Goal: Task Accomplishment & Management: Complete application form

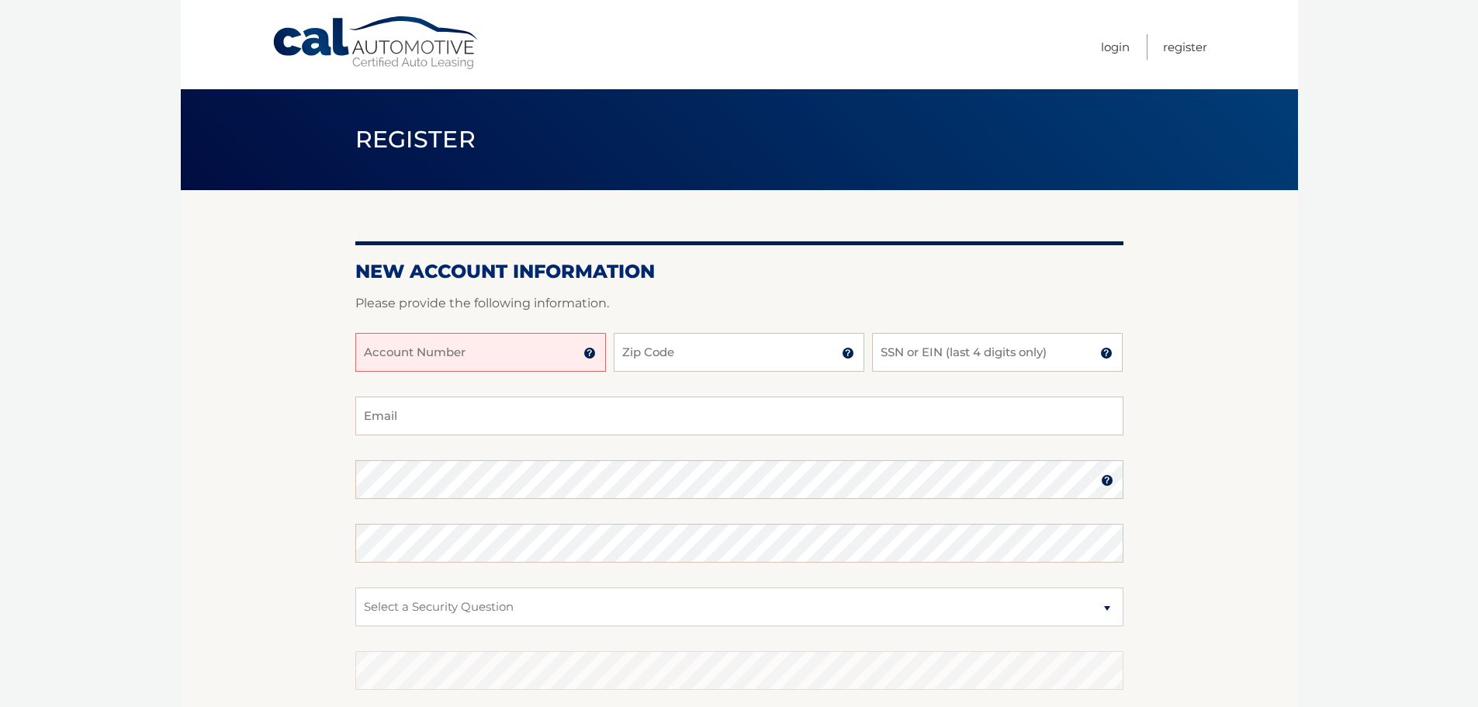
click at [521, 349] on input "Account Number" at bounding box center [480, 352] width 251 height 39
type input "44455979467"
click at [675, 355] on input "Zip Code" at bounding box center [739, 352] width 251 height 39
type input "11565"
type input "[EMAIL_ADDRESS][DOMAIN_NAME]"
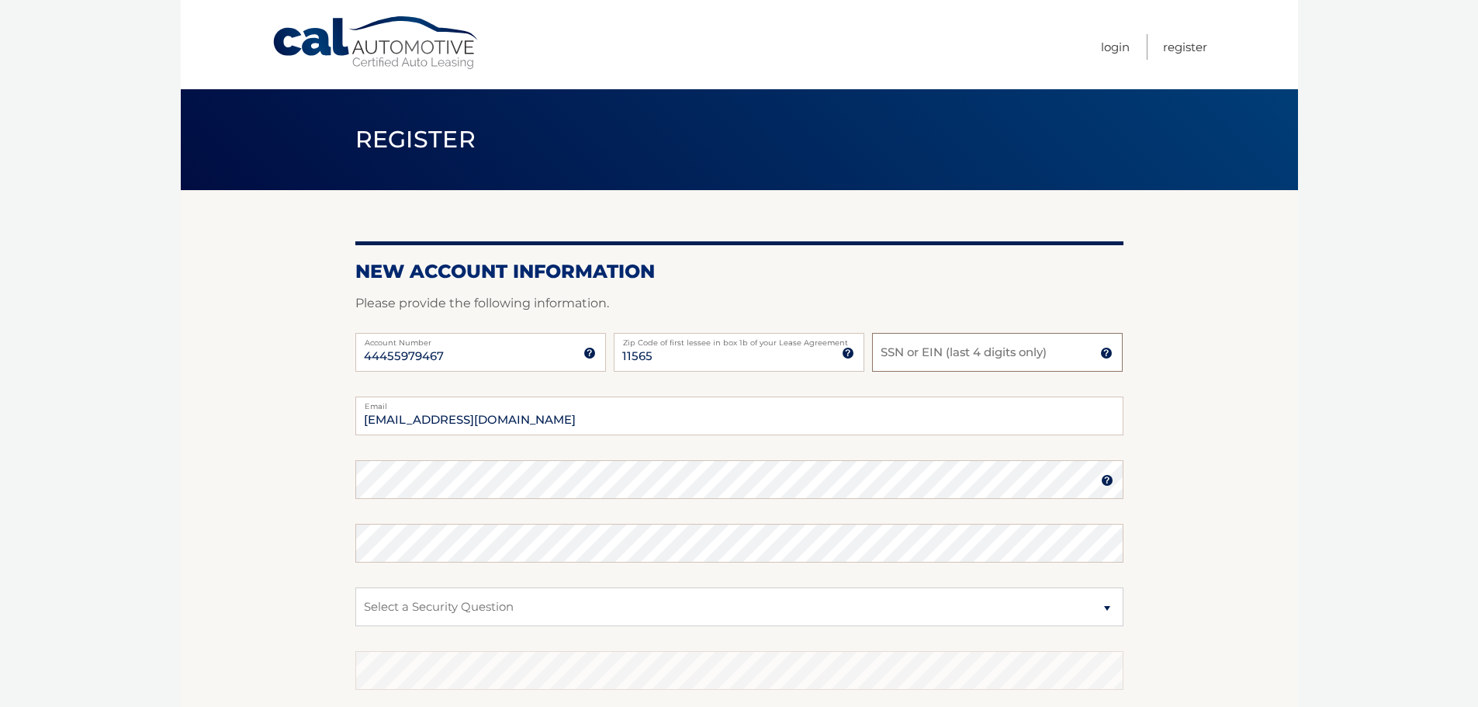
click at [895, 355] on input "SSN or EIN (last 4 digits only)" at bounding box center [997, 352] width 251 height 39
type input "7572"
click at [344, 483] on section "New Account Information Please provide the following information. 44455979467 A…" at bounding box center [739, 493] width 1117 height 606
click at [1108, 481] on img at bounding box center [1107, 480] width 12 height 12
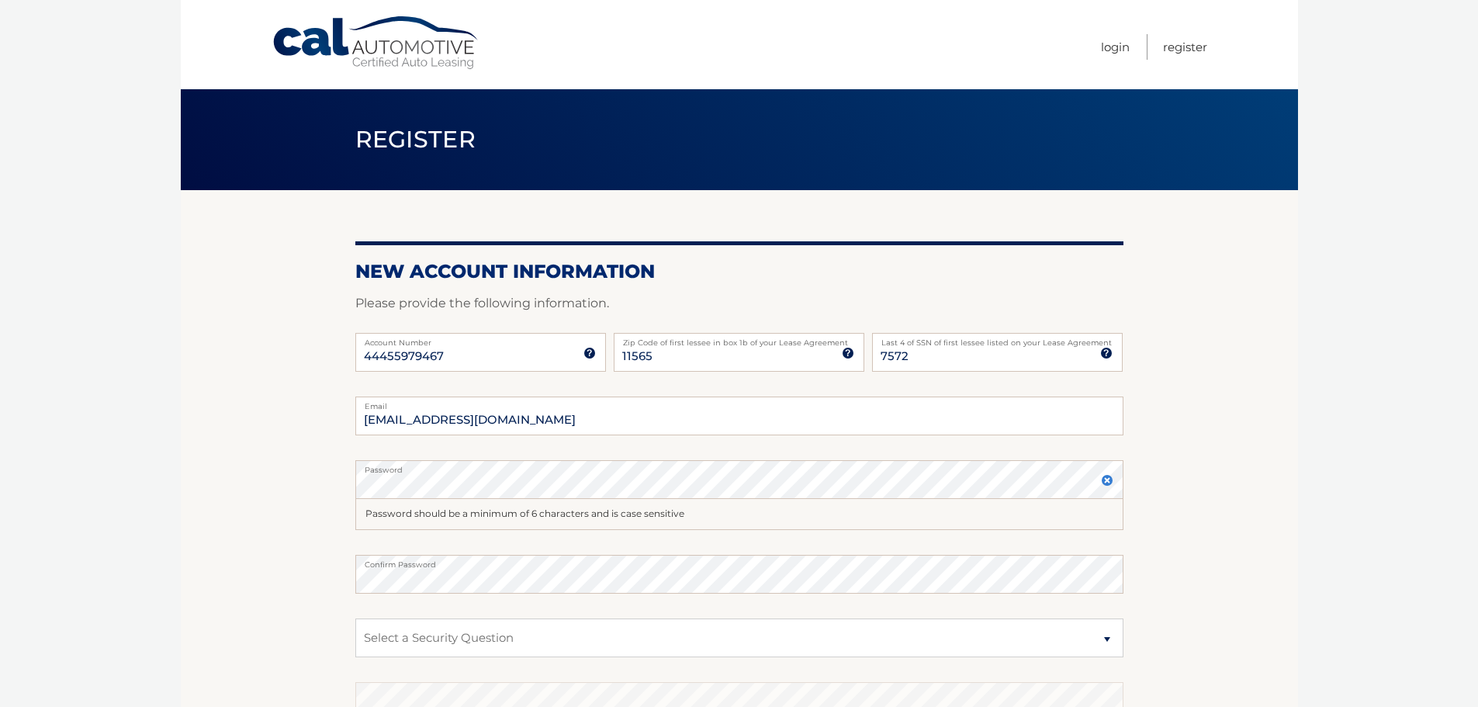
click at [1108, 481] on img at bounding box center [1107, 480] width 12 height 12
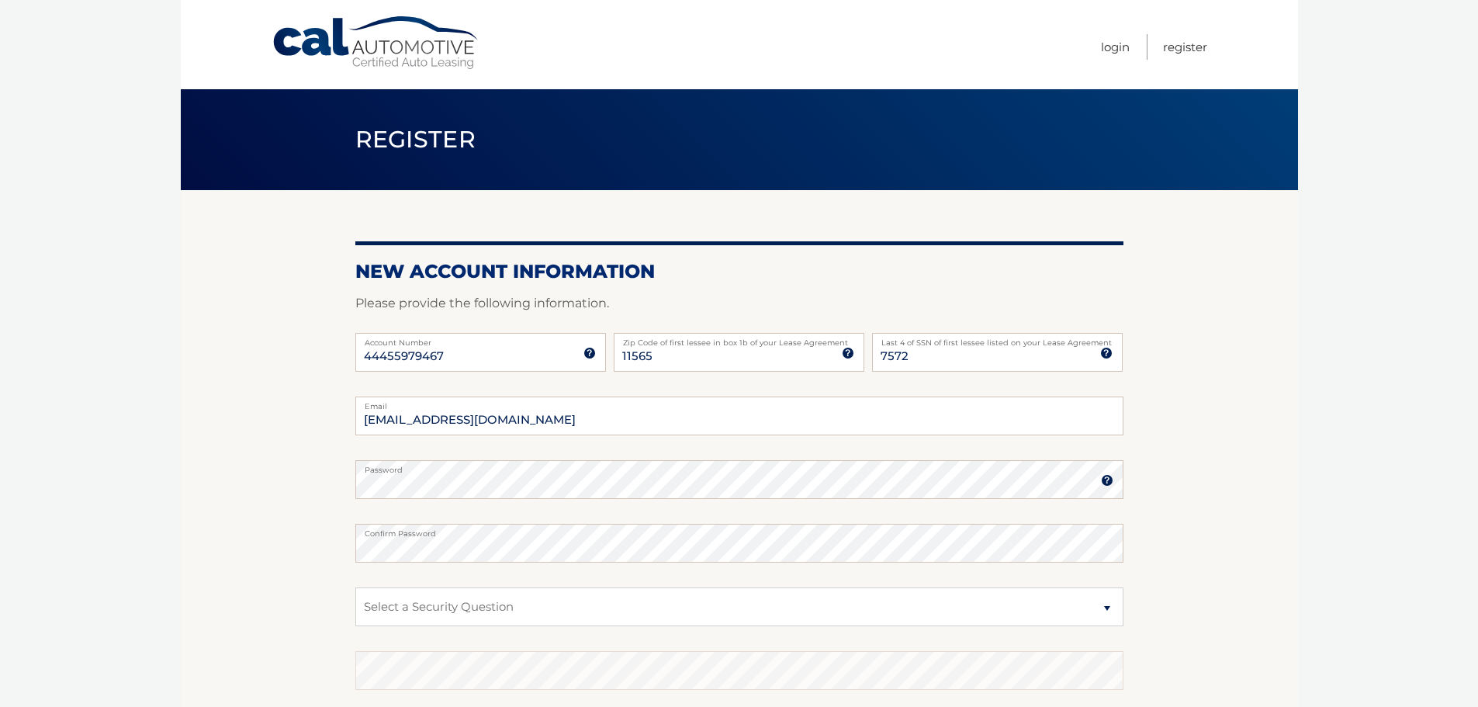
scroll to position [78, 0]
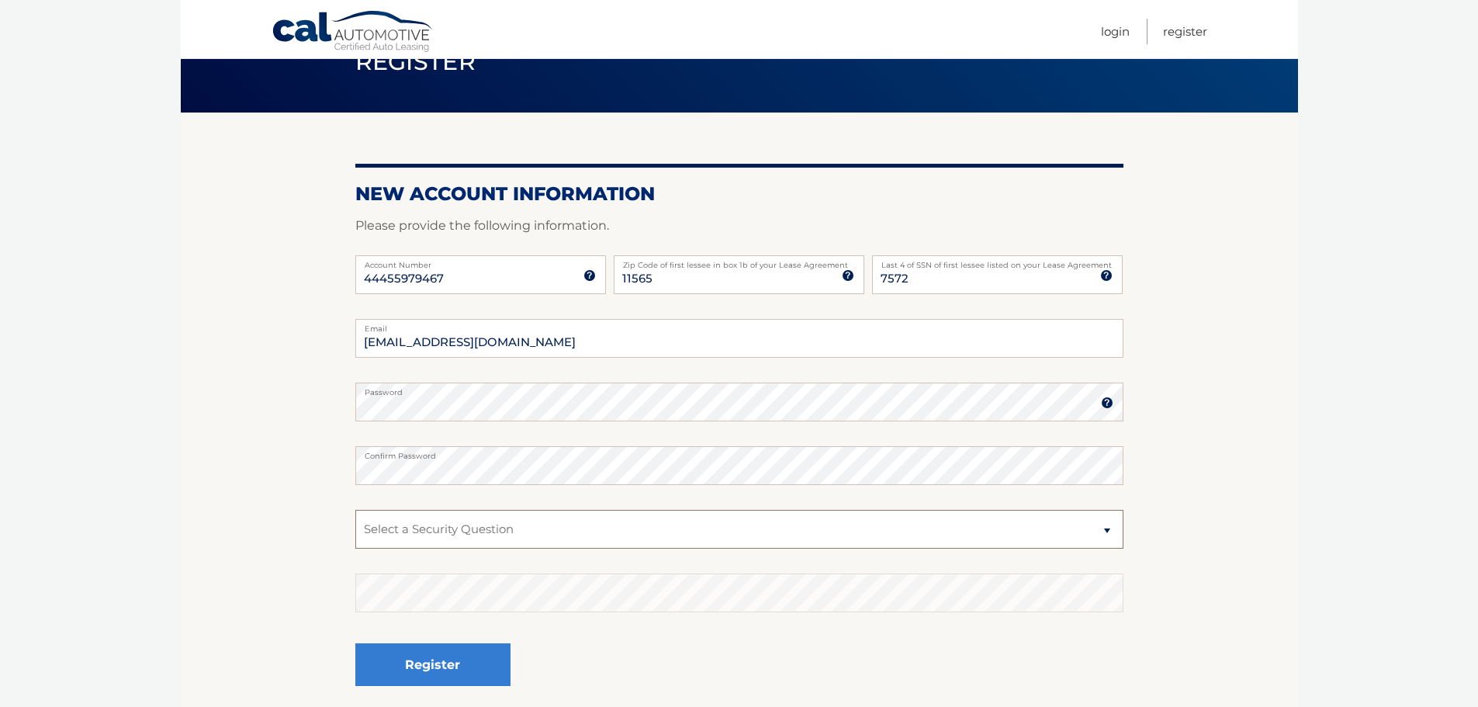
click at [566, 529] on select "Select a Security Question What was the name of your elementary school? What is…" at bounding box center [739, 529] width 768 height 39
select select "3"
click at [355, 510] on select "Select a Security Question What was the name of your elementary school? What is…" at bounding box center [739, 529] width 768 height 39
click at [343, 458] on section "New Account Information Please provide the following information. 44455979467 A…" at bounding box center [739, 416] width 1117 height 606
click at [1109, 403] on img at bounding box center [1107, 402] width 12 height 12
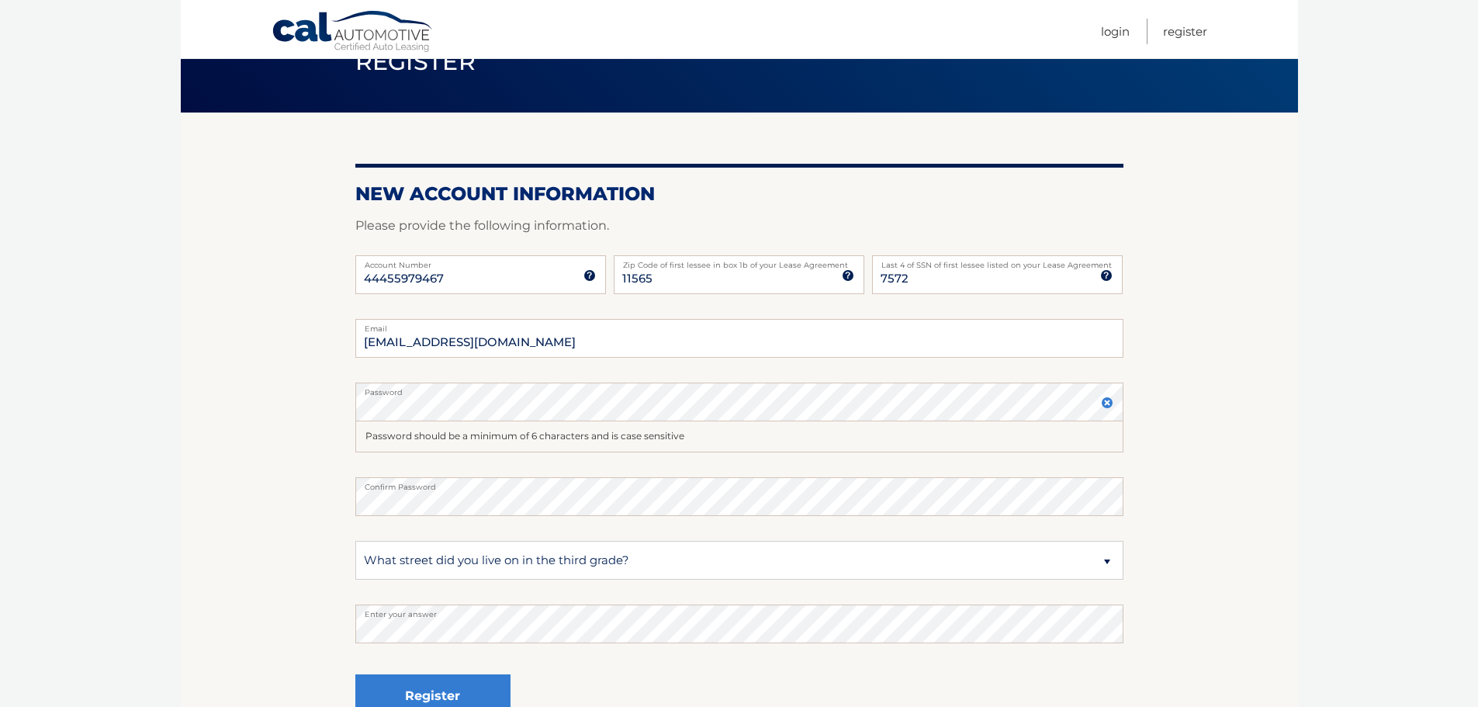
click at [424, 391] on label "Password" at bounding box center [739, 389] width 768 height 12
click at [300, 407] on section "New Account Information Please provide the following information. 44455979467 A…" at bounding box center [739, 431] width 1117 height 637
click at [265, 438] on section "New Account Information Please provide the following information. 44455979467 A…" at bounding box center [739, 431] width 1117 height 637
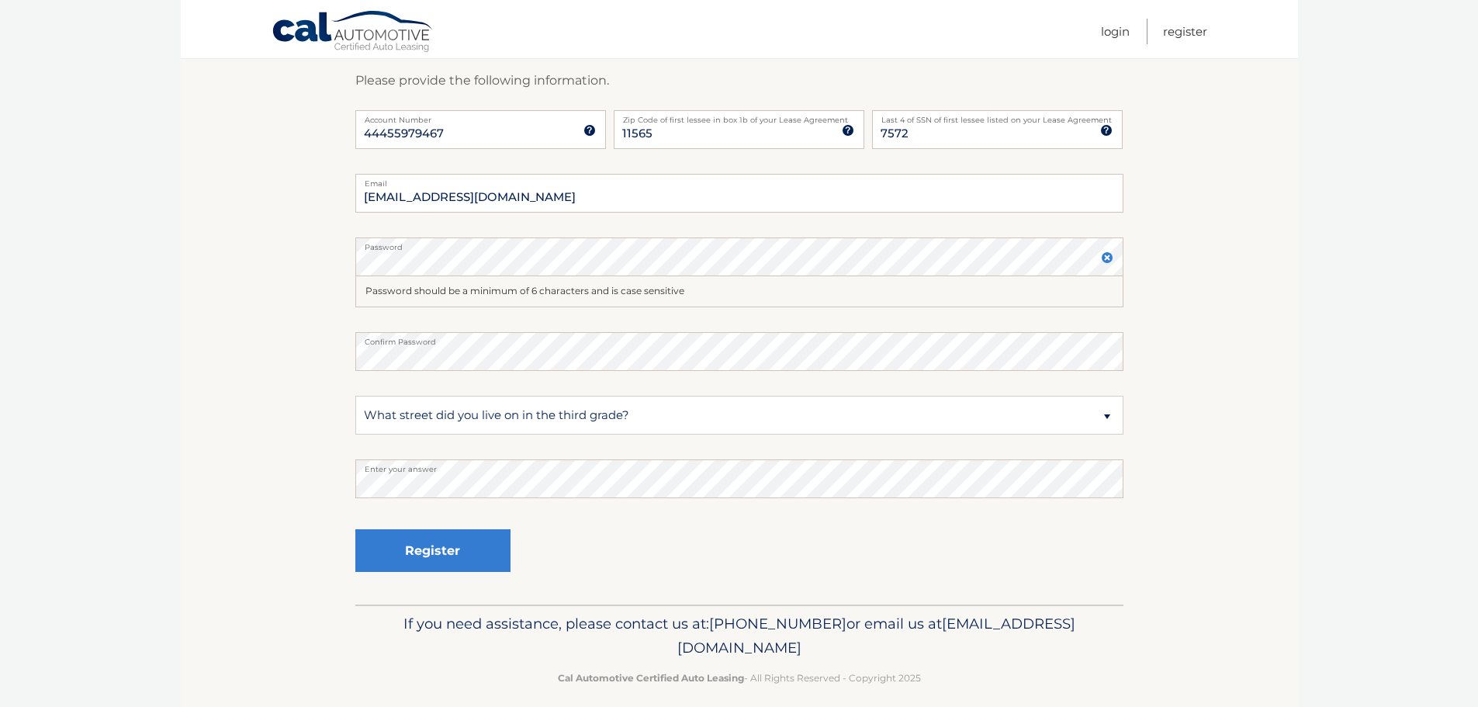
scroll to position [233, 0]
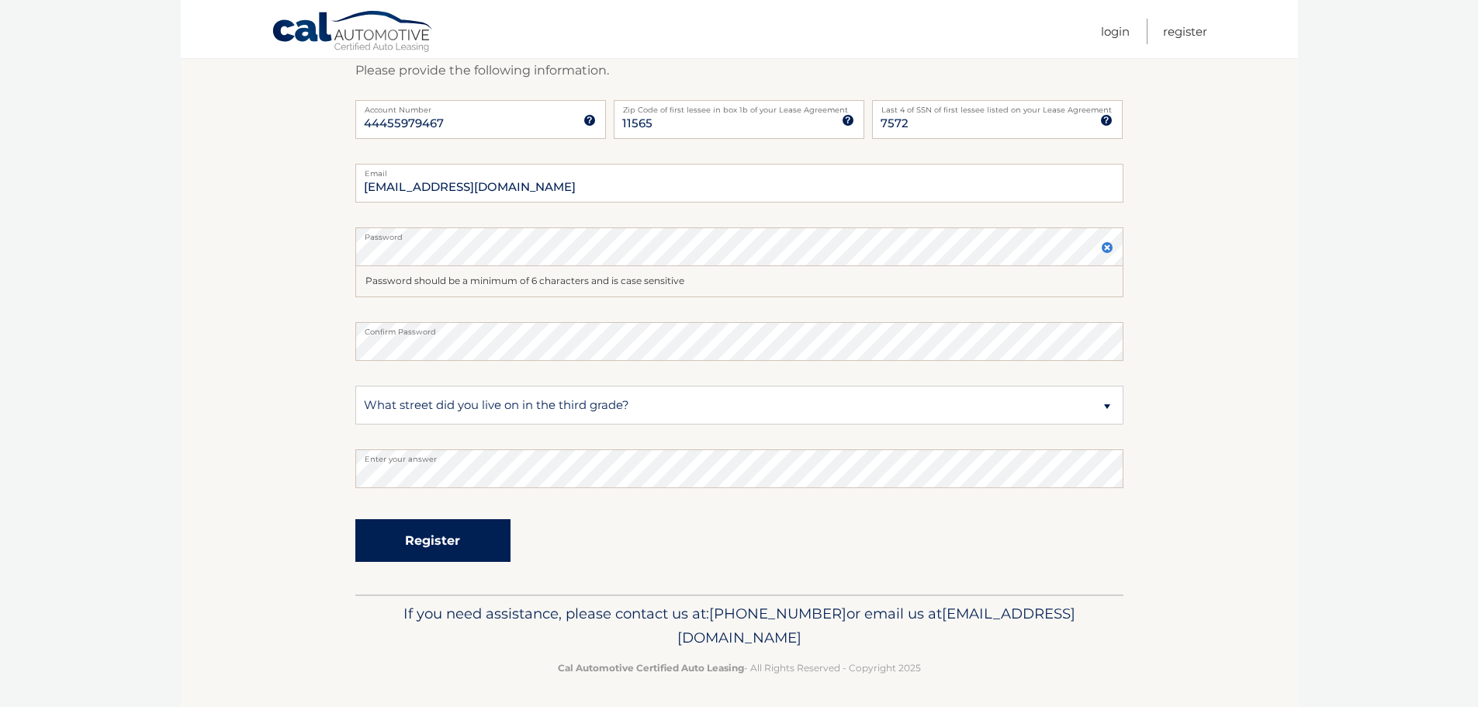
click at [424, 549] on button "Register" at bounding box center [432, 540] width 155 height 43
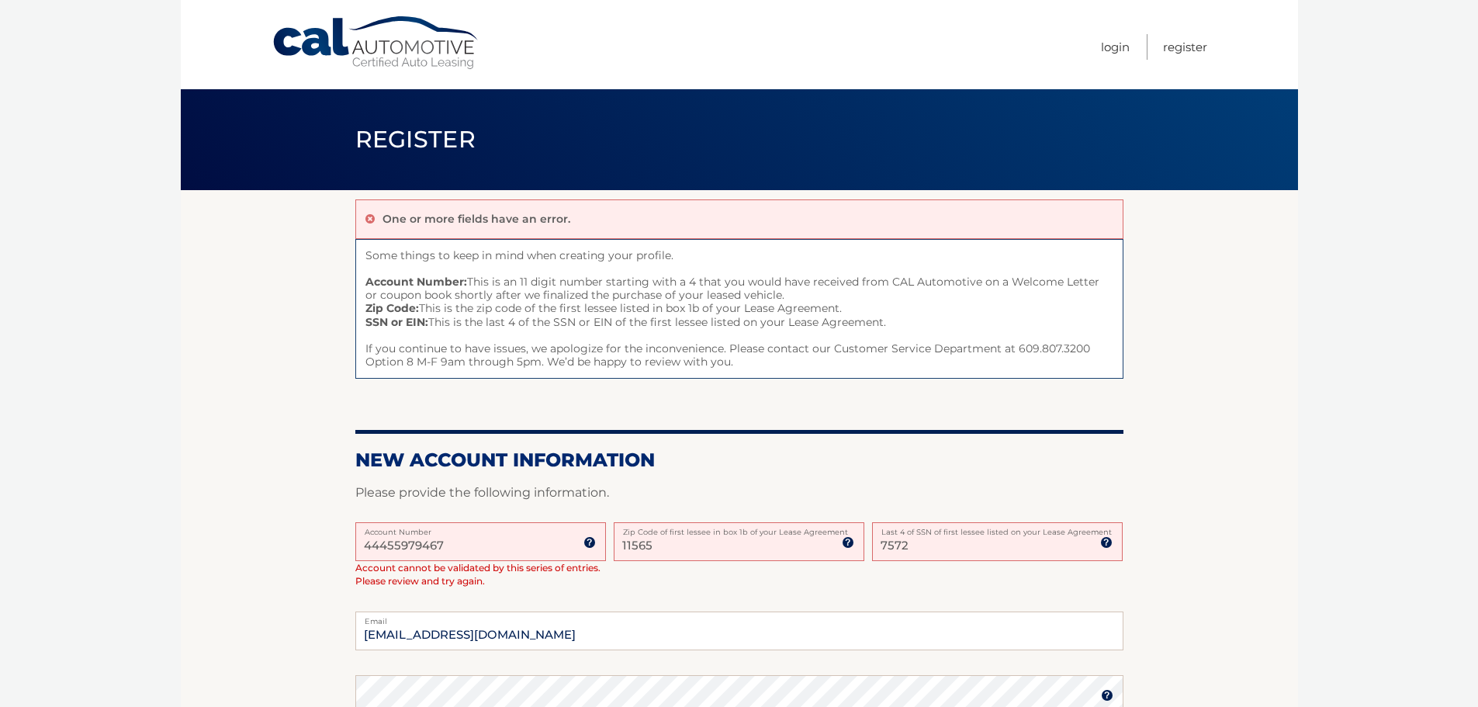
drag, startPoint x: 857, startPoint y: 544, endPoint x: 845, endPoint y: 542, distance: 11.7
click at [845, 542] on div "44455979467 Account Number 11 digit account number provided on your coupon book…" at bounding box center [739, 567] width 768 height 90
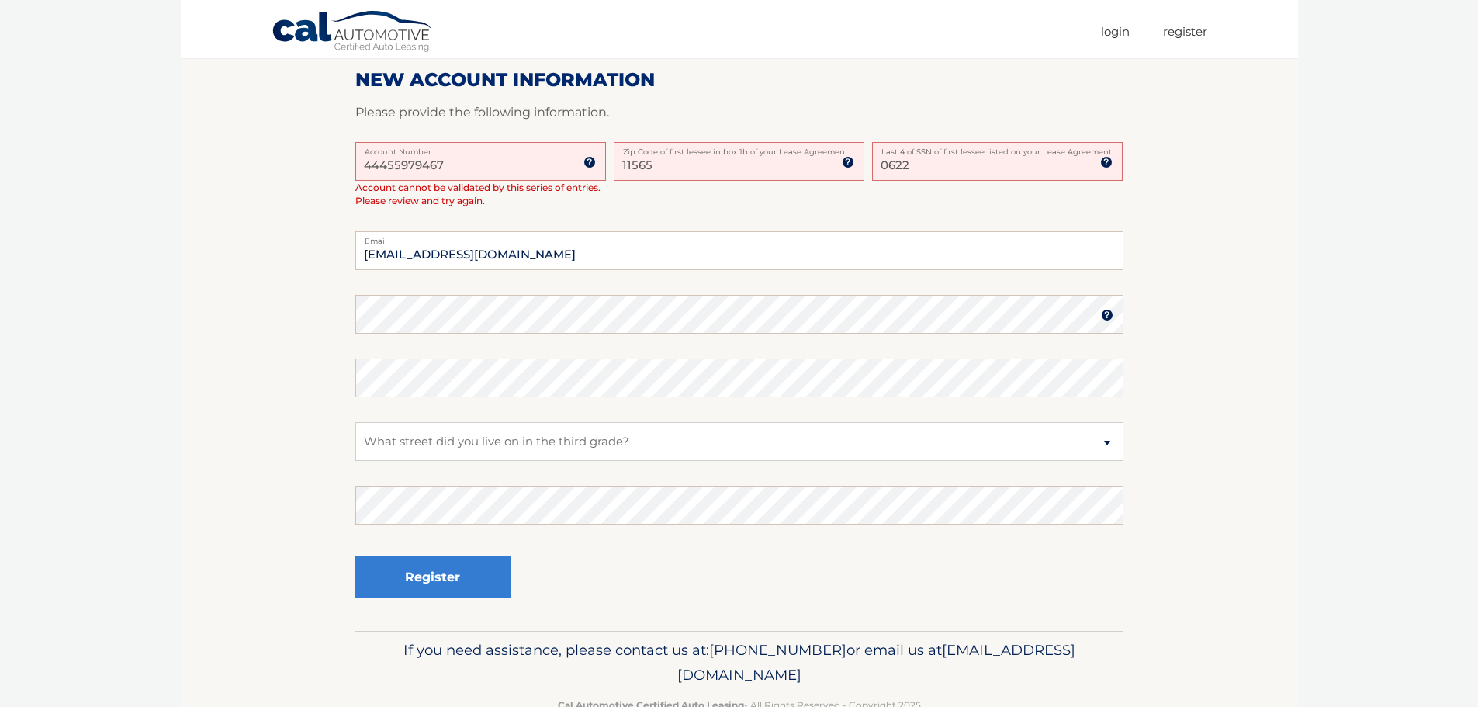
scroll to position [388, 0]
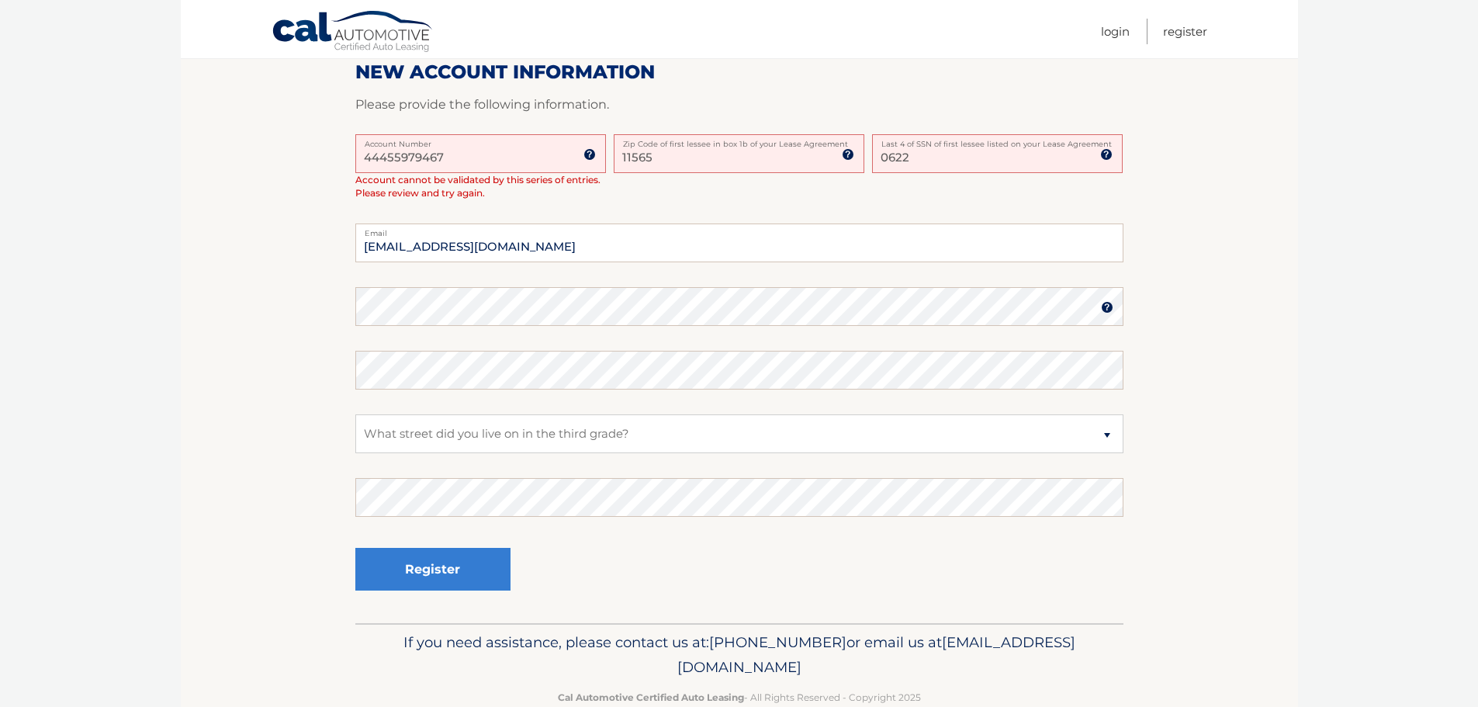
type input "0622"
click at [571, 437] on select "Select a Security Question What was the name of your elementary school? What is…" at bounding box center [739, 433] width 768 height 39
click at [355, 414] on select "Select a Security Question What was the name of your elementary school? What is…" at bounding box center [739, 433] width 768 height 39
click at [439, 566] on button "Register" at bounding box center [432, 569] width 155 height 43
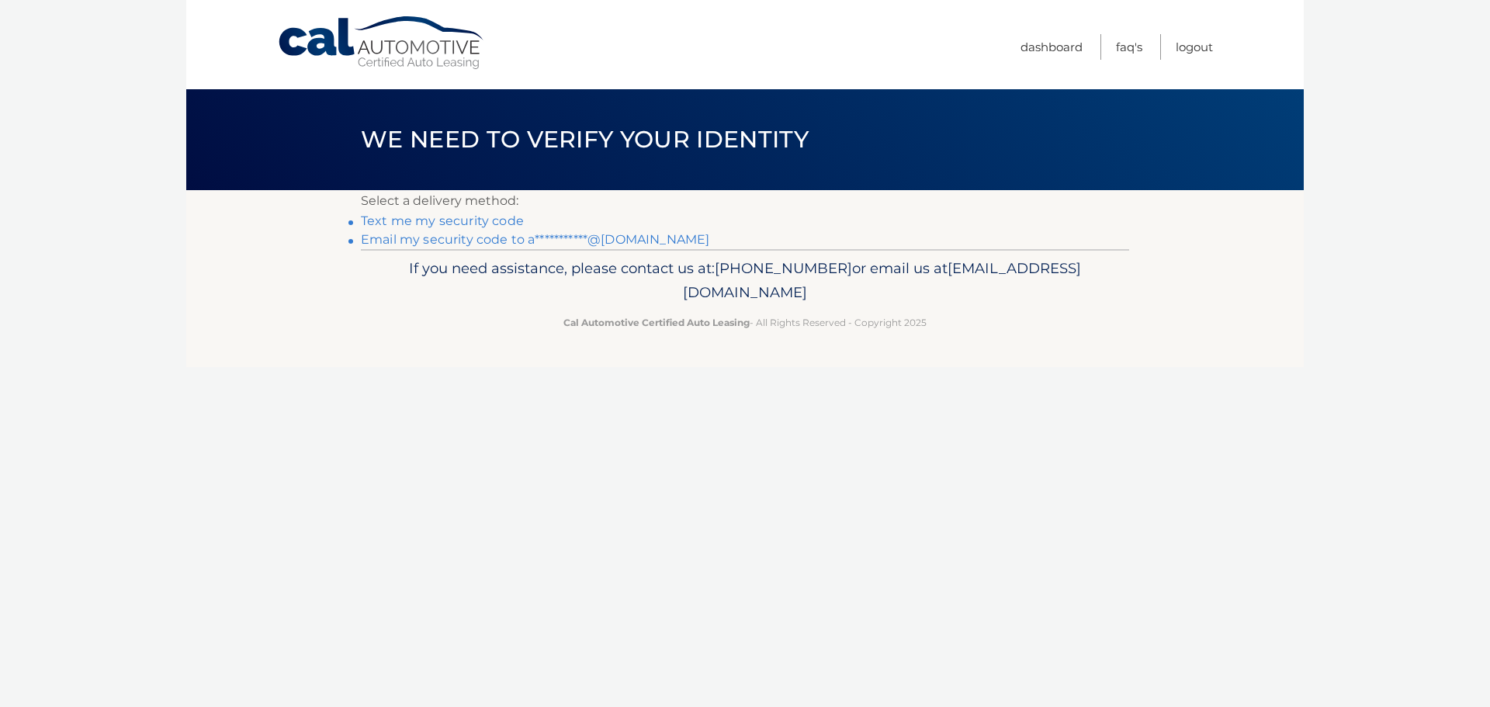
click at [465, 239] on link "**********" at bounding box center [535, 239] width 348 height 15
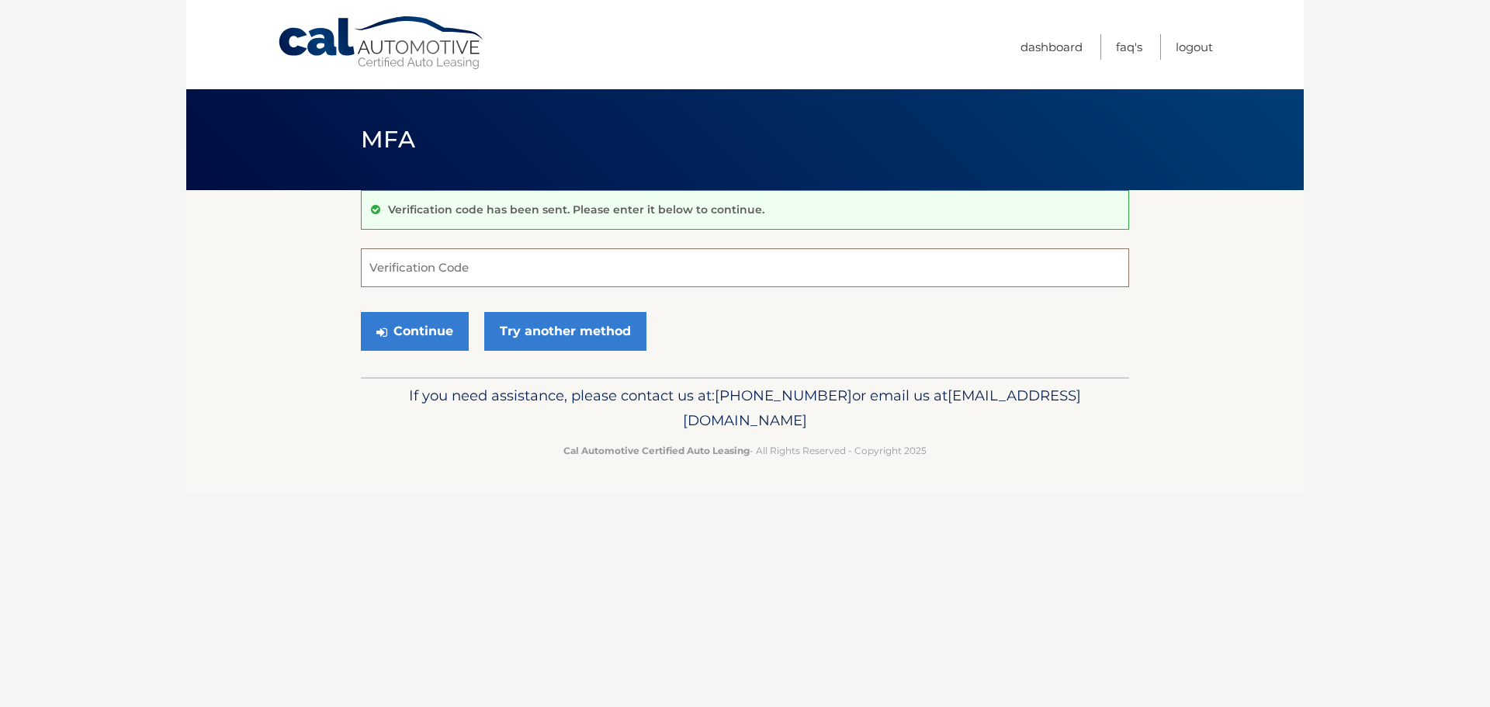
paste input "135090"
click at [421, 336] on button "Continue" at bounding box center [415, 331] width 108 height 39
type input "135090"
click at [425, 320] on button "Continue" at bounding box center [415, 331] width 108 height 39
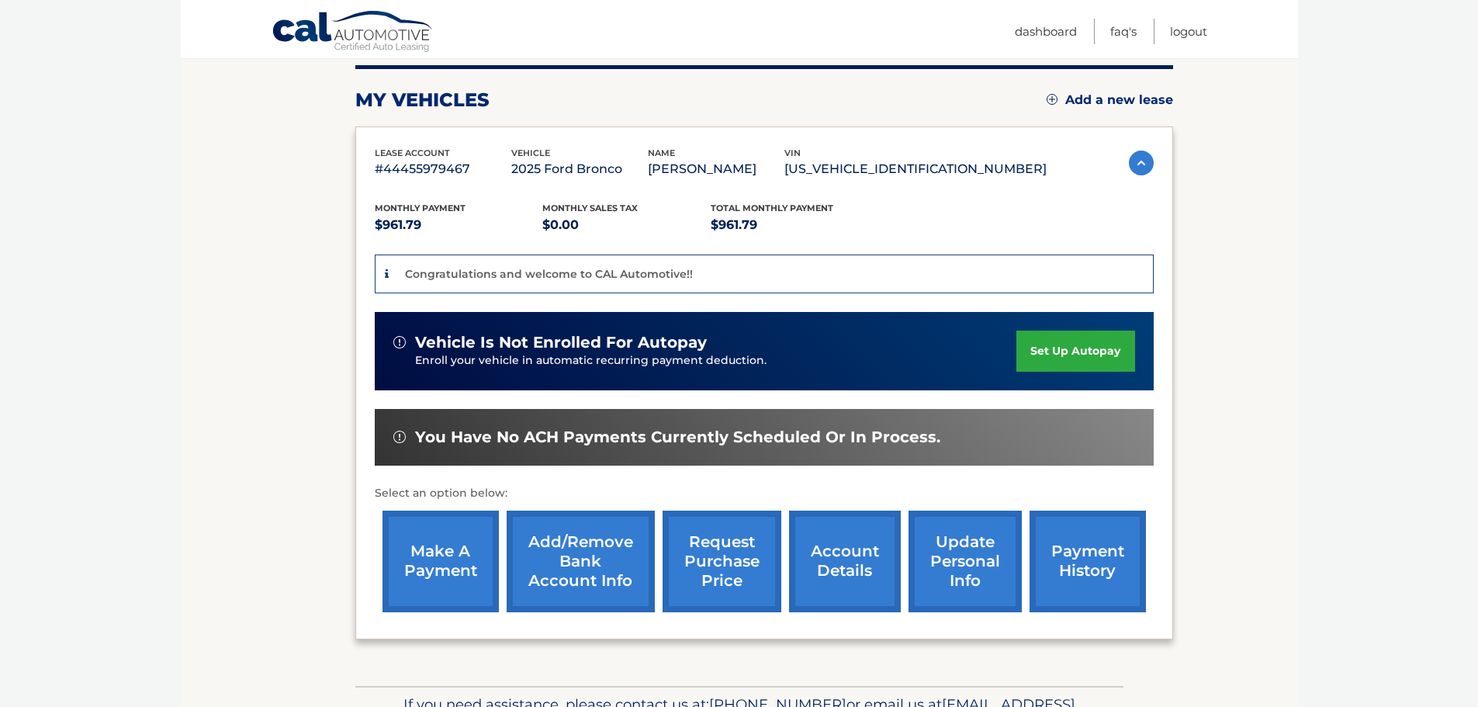
scroll to position [233, 0]
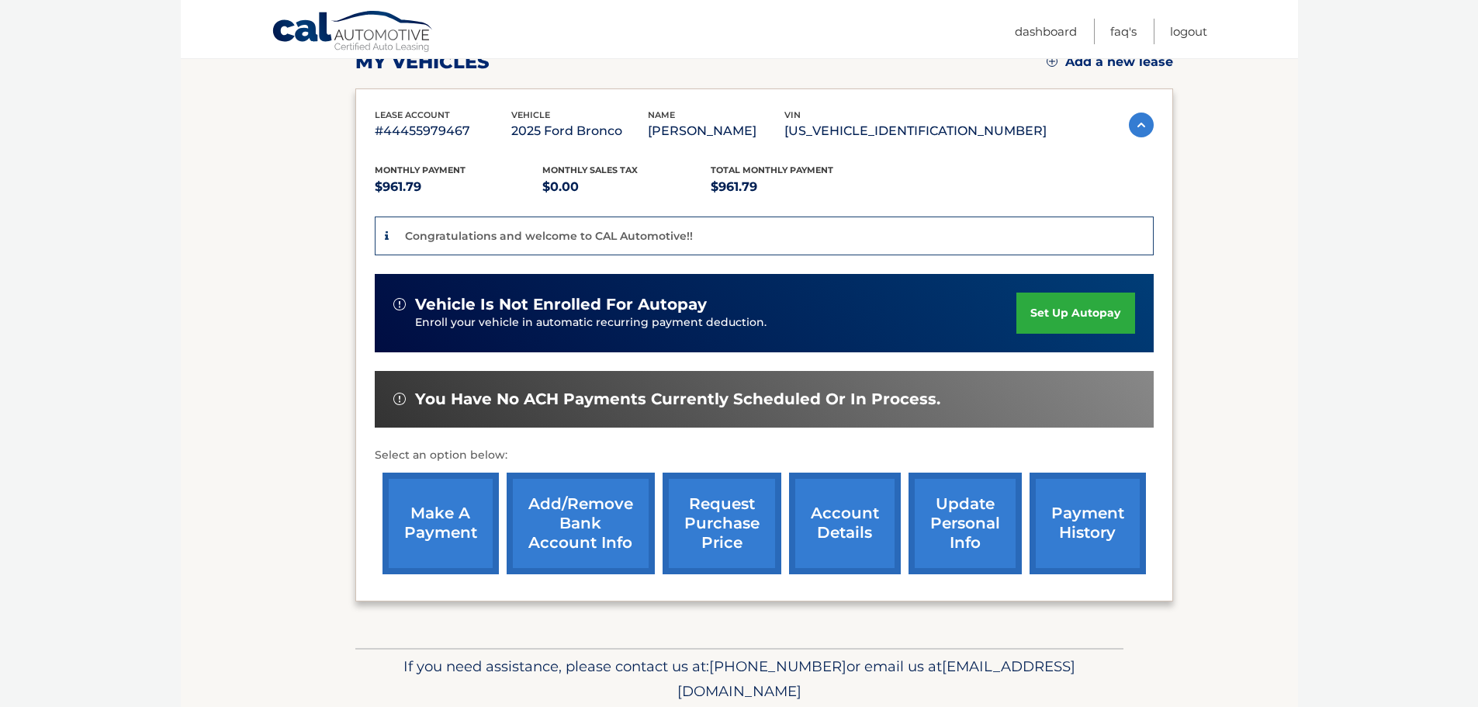
click at [1046, 325] on link "set up autopay" at bounding box center [1075, 313] width 118 height 41
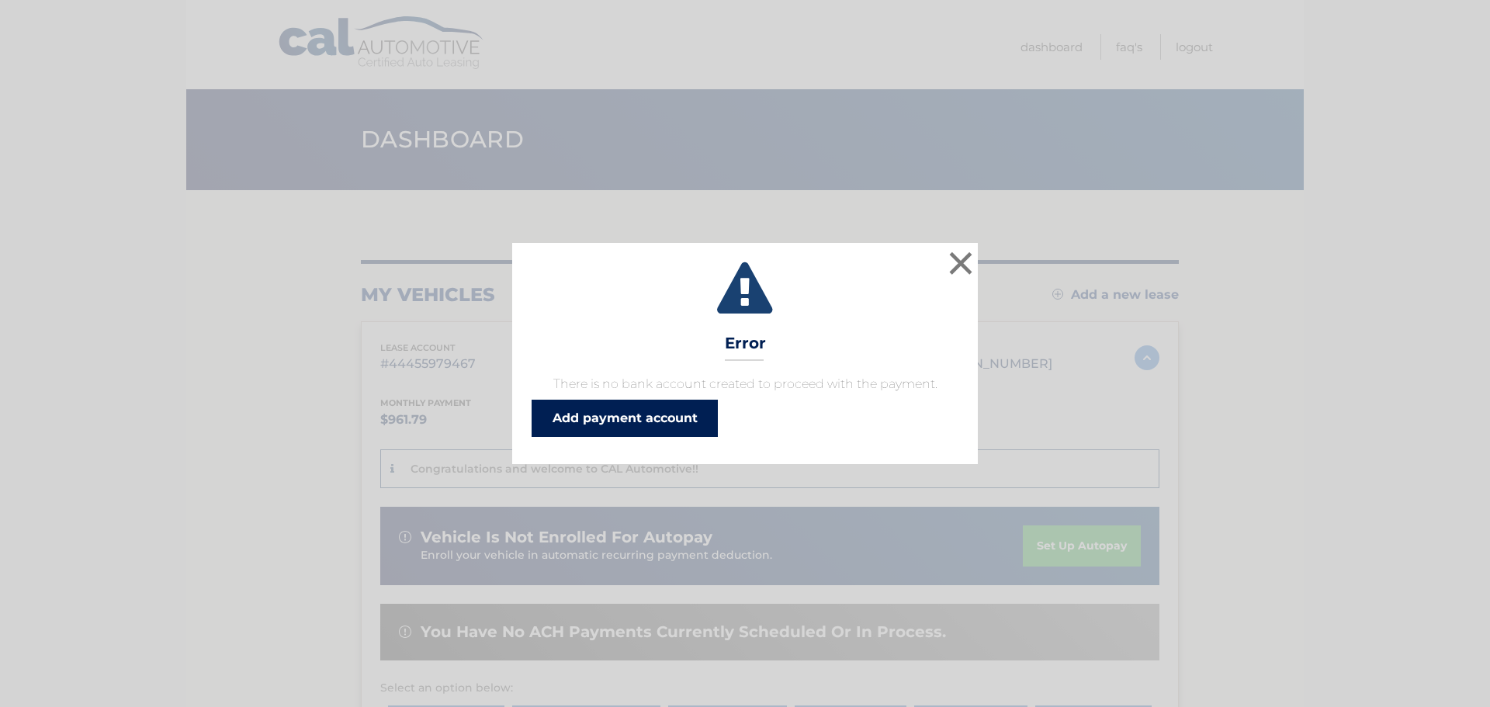
click at [648, 428] on link "Add payment account" at bounding box center [624, 418] width 186 height 37
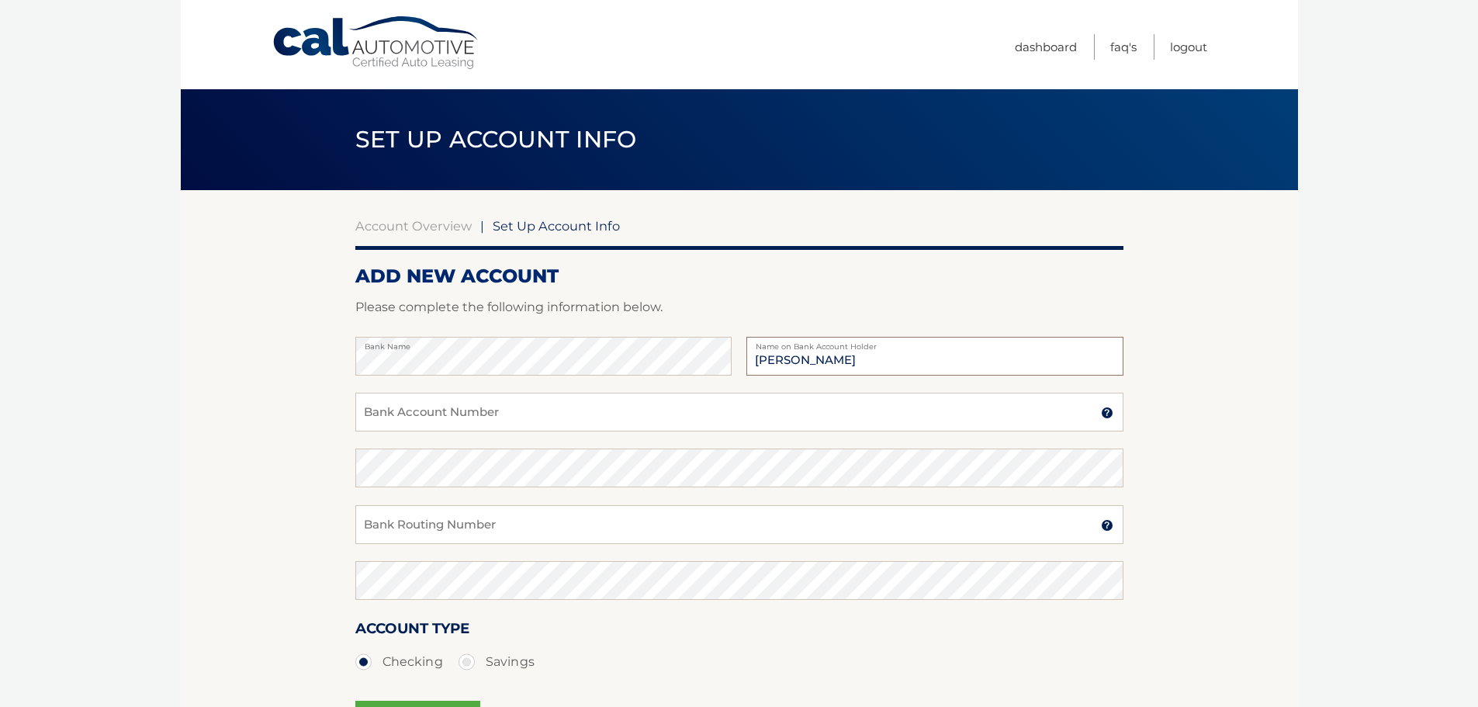
type input "Alexander Protosow"
drag, startPoint x: 482, startPoint y: 421, endPoint x: 490, endPoint y: 421, distance: 8.6
click at [483, 421] on input "Bank Account Number" at bounding box center [739, 412] width 768 height 39
type input "091166461565"
click at [670, 518] on input "Bank Routing Number" at bounding box center [739, 524] width 768 height 39
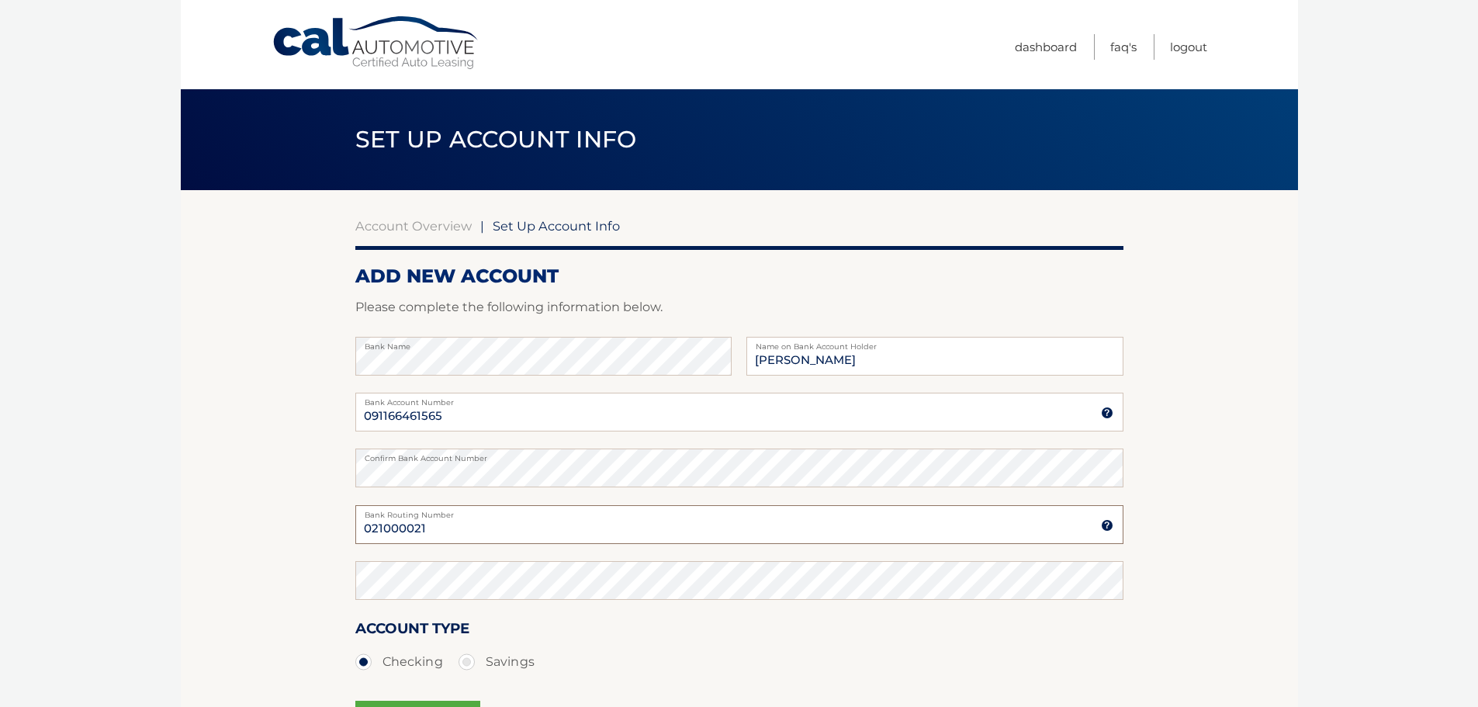
type input "021000021"
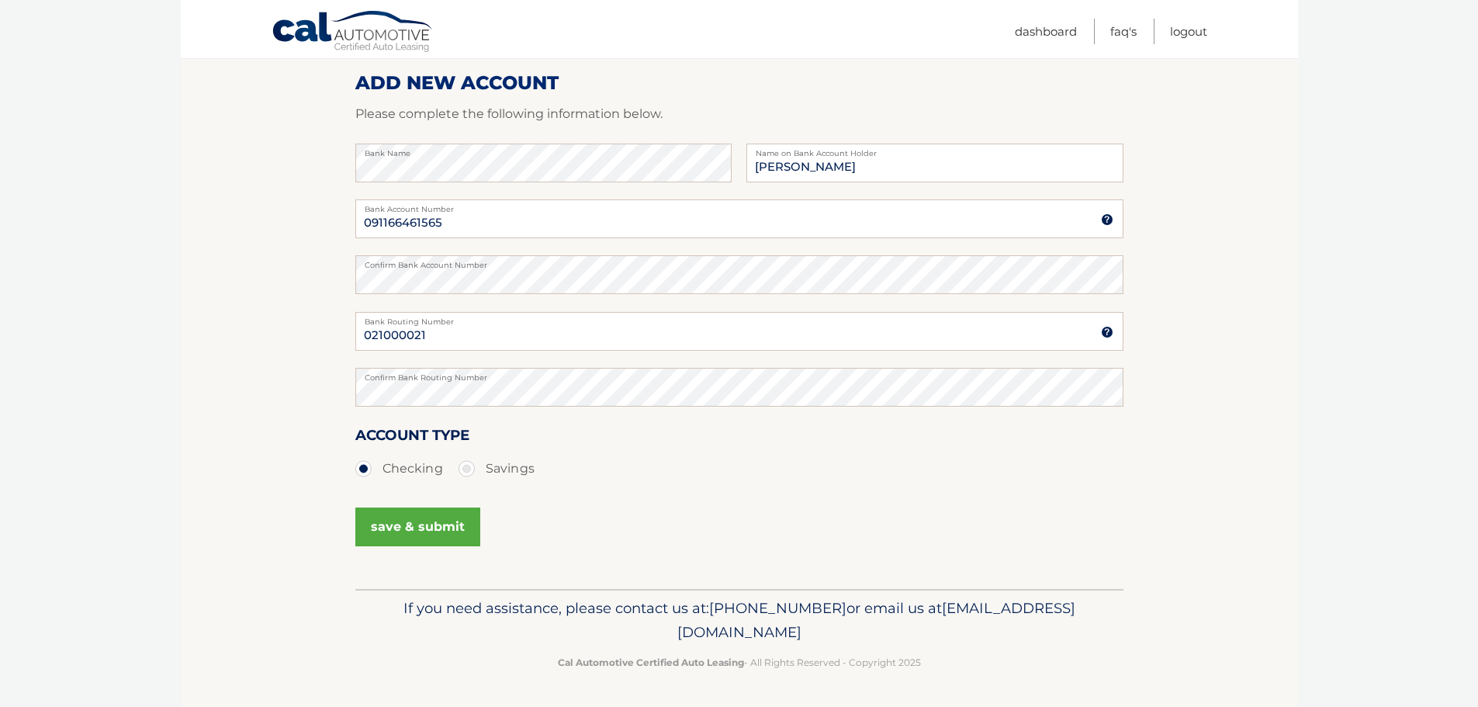
click at [427, 528] on button "save & submit" at bounding box center [417, 526] width 125 height 39
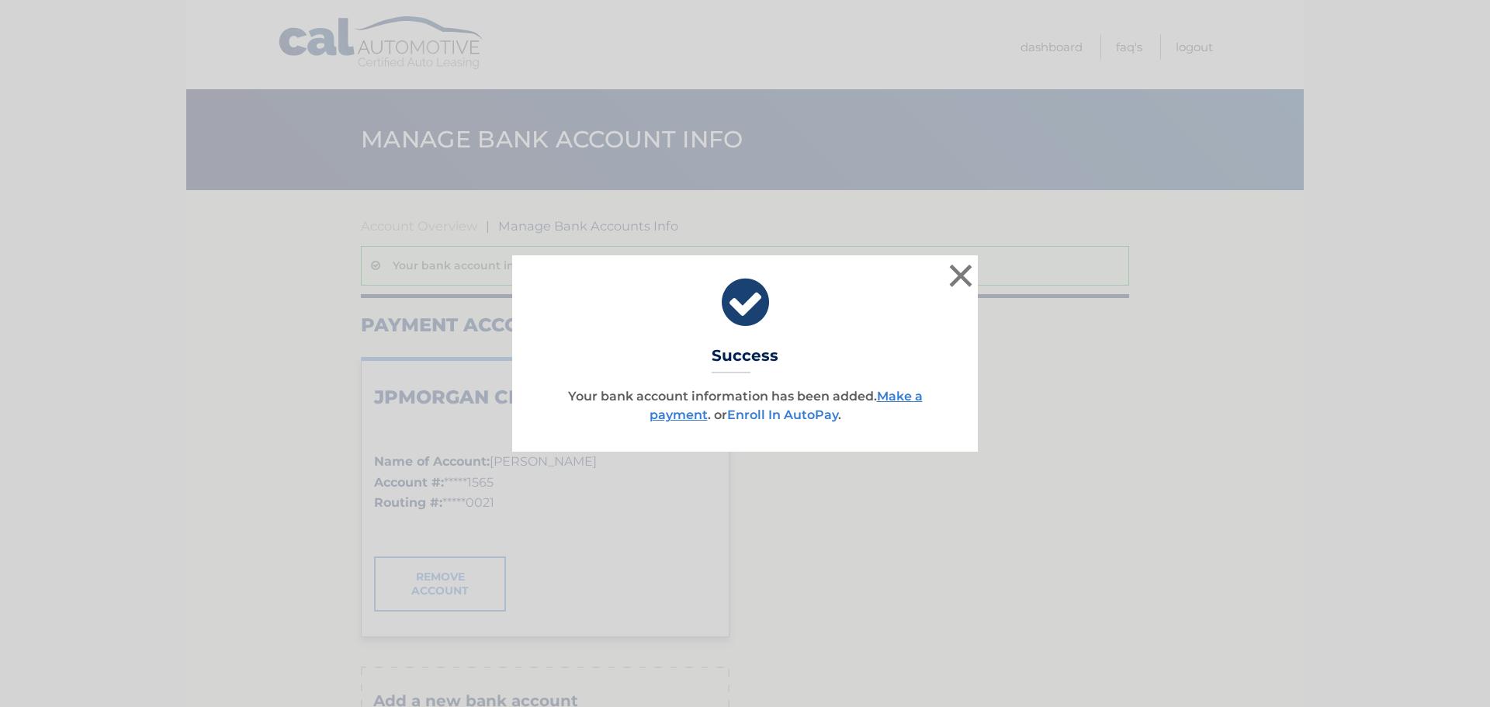
click at [793, 414] on link "Enroll In AutoPay" at bounding box center [782, 414] width 111 height 15
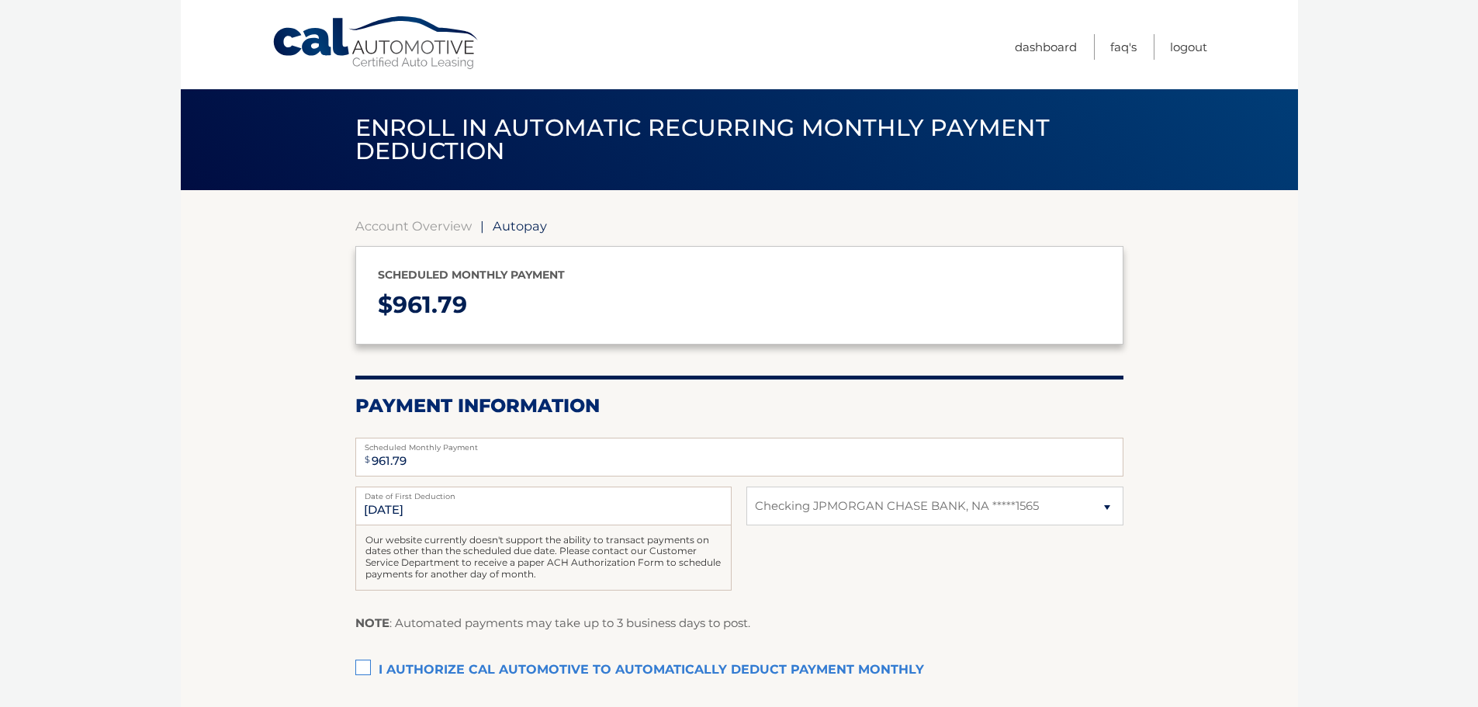
select select "NzBjYjAwMjItMjI4NS00NDdkLWIxOGYtZjBmMmRjYmY3MzM4"
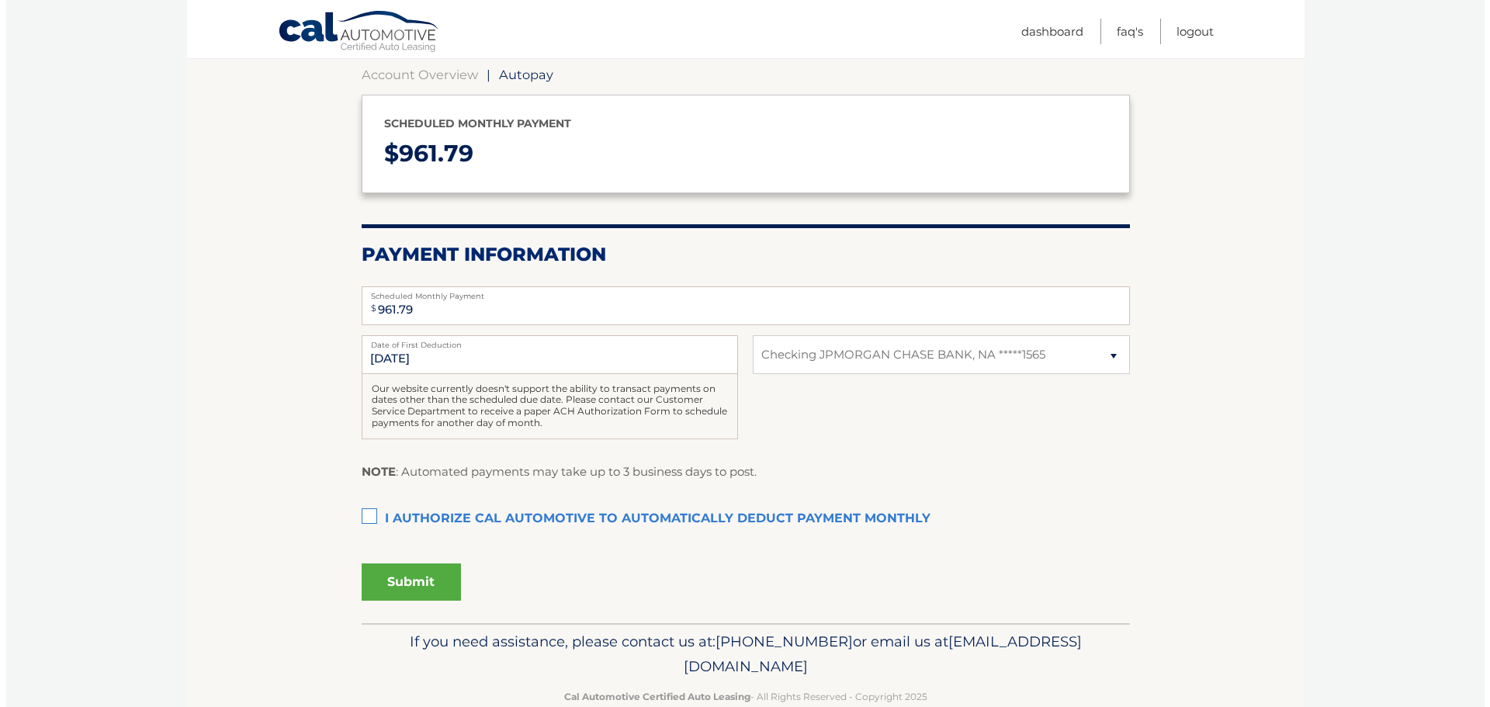
scroll to position [155, 0]
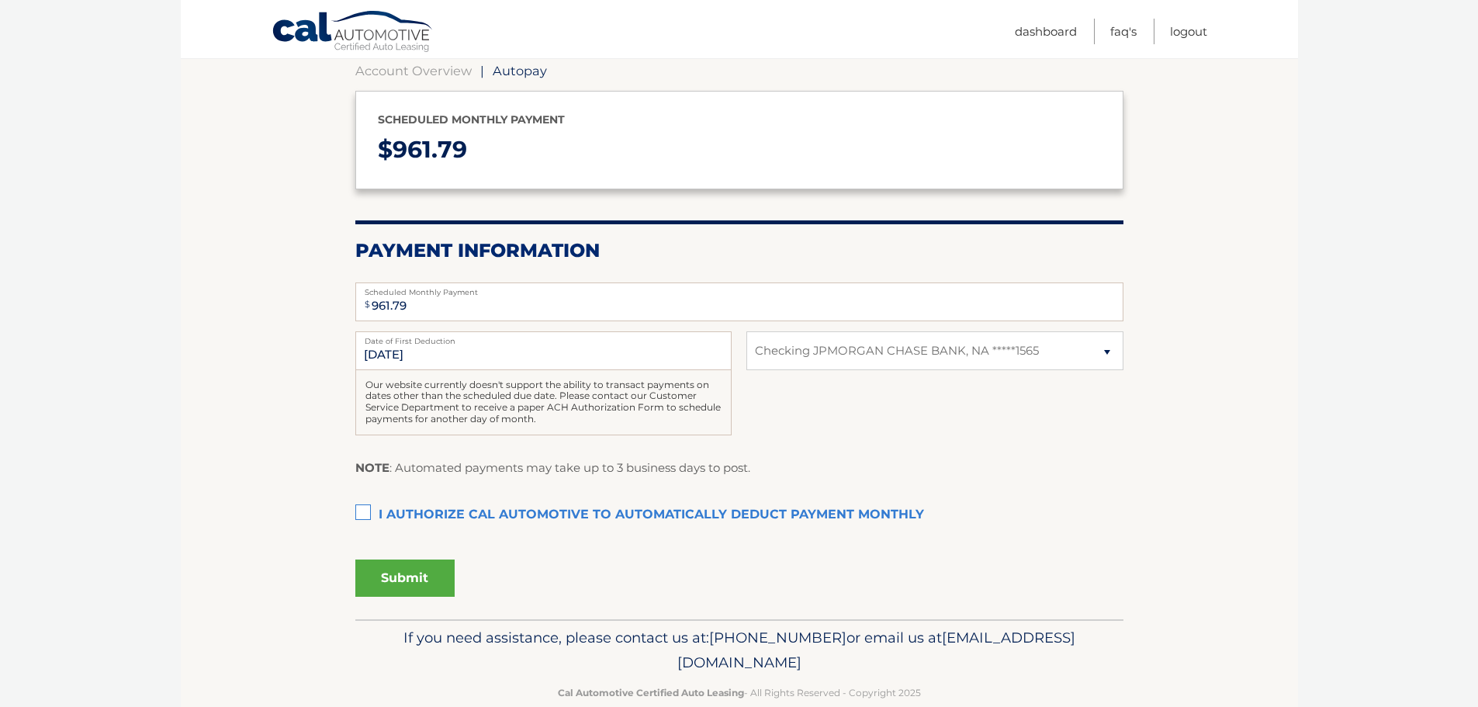
click at [362, 511] on label "I authorize cal automotive to automatically deduct payment monthly This checkbo…" at bounding box center [739, 515] width 768 height 31
click at [0, 0] on input "I authorize cal automotive to automatically deduct payment monthly This checkbo…" at bounding box center [0, 0] width 0 height 0
click at [386, 575] on button "Submit" at bounding box center [404, 577] width 99 height 37
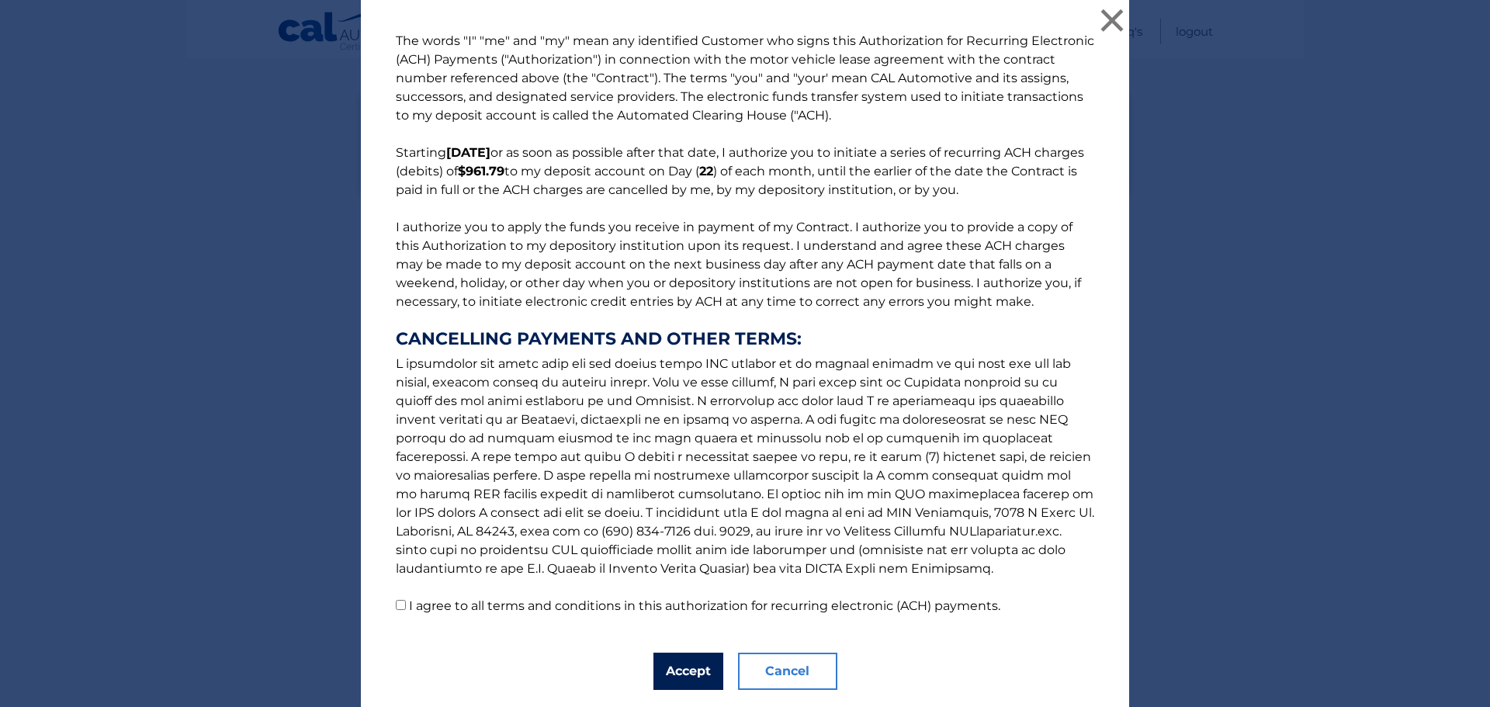
click at [672, 660] on button "Accept" at bounding box center [688, 671] width 70 height 37
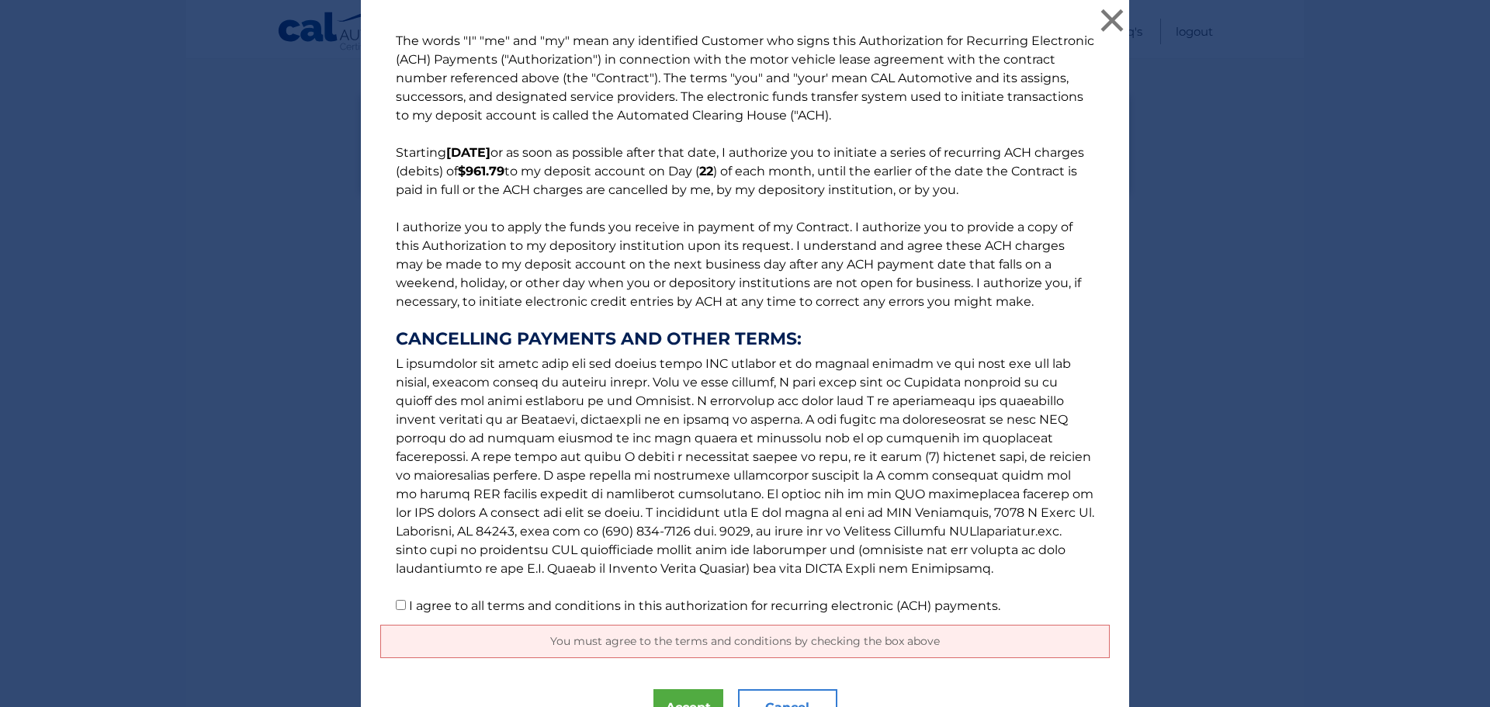
click at [399, 604] on input "I agree to all terms and conditions in this authorization for recurring electro…" at bounding box center [401, 605] width 10 height 10
checkbox input "true"
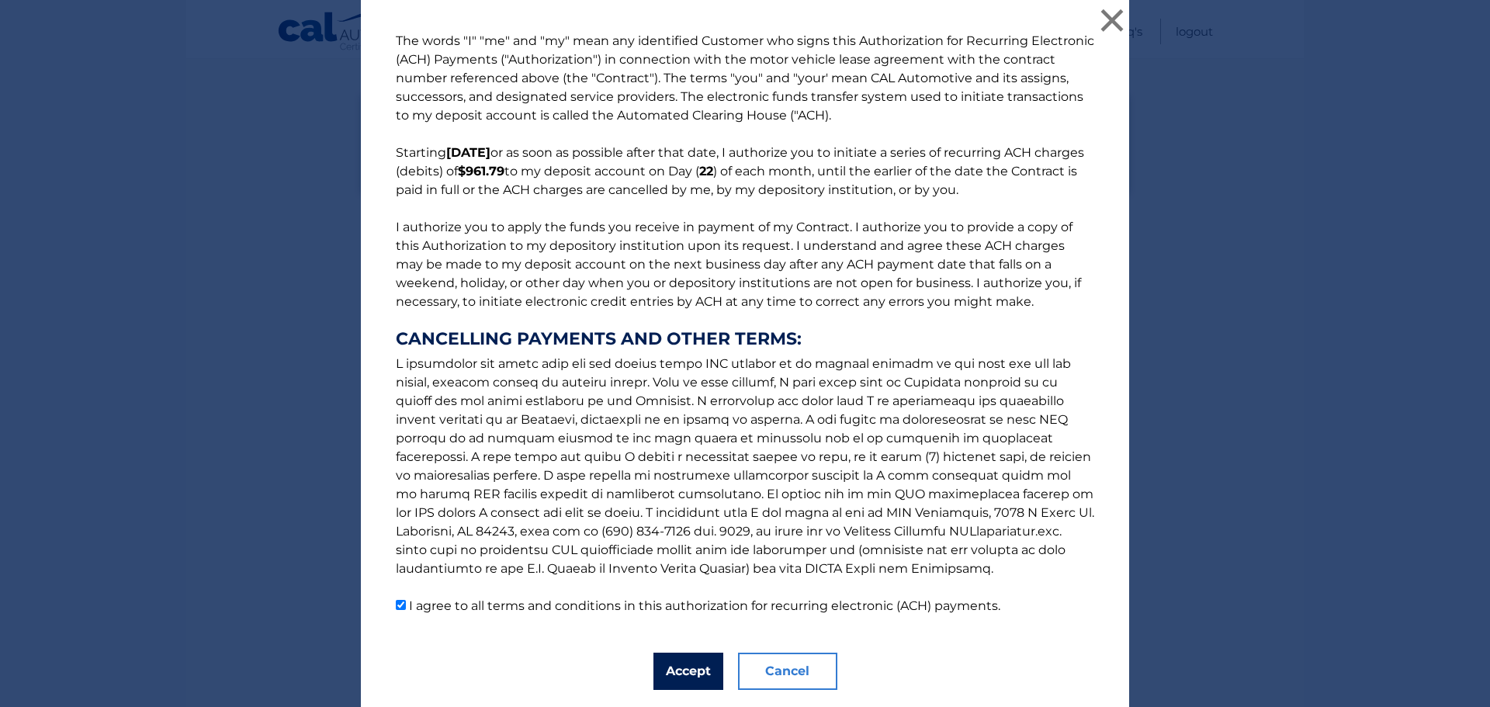
click at [678, 679] on button "Accept" at bounding box center [688, 671] width 70 height 37
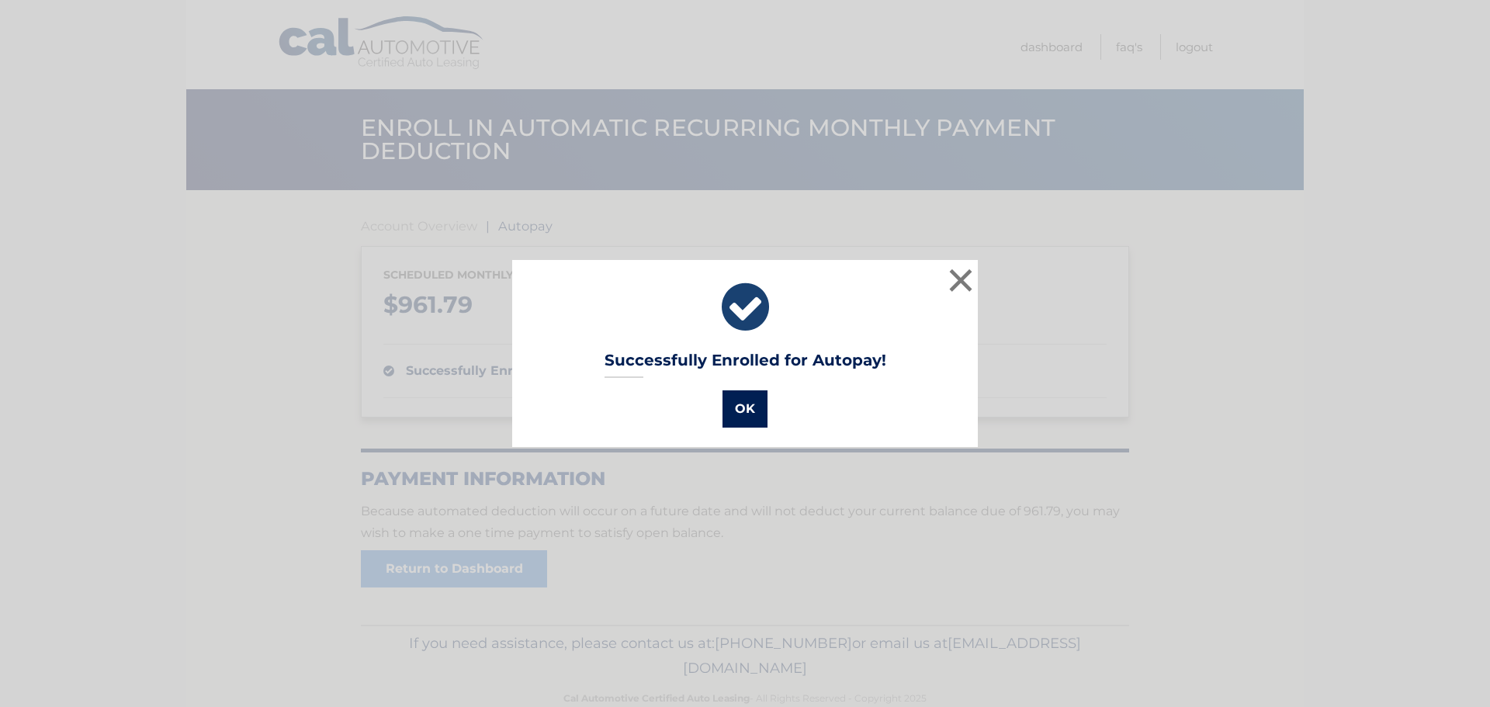
click at [751, 414] on button "OK" at bounding box center [744, 408] width 45 height 37
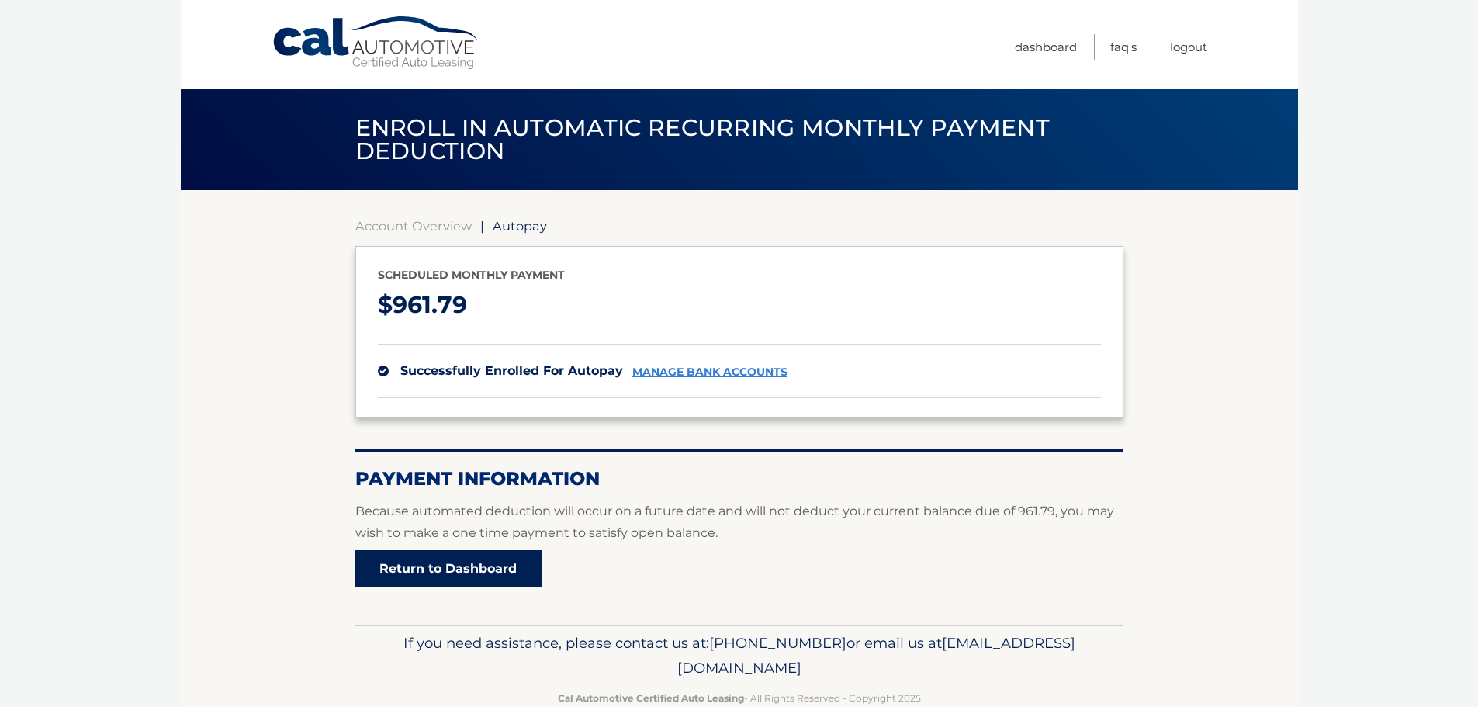
click at [461, 571] on link "Return to Dashboard" at bounding box center [448, 568] width 186 height 37
